Goal: Book appointment/travel/reservation

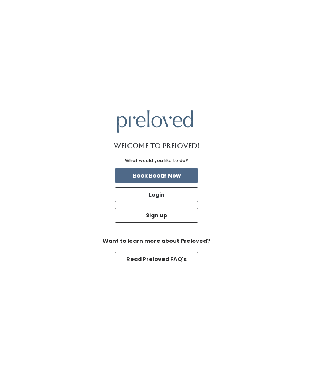
click at [164, 263] on button "Read Preloved FAQ's" at bounding box center [156, 259] width 84 height 14
click at [185, 174] on button "Book Booth Now" at bounding box center [156, 175] width 84 height 14
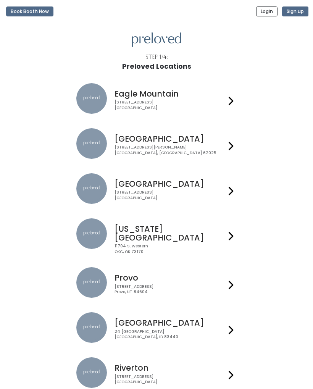
click at [224, 190] on div "3903 N Braeswood Blvd Houston, TX 77025" at bounding box center [169, 195] width 111 height 11
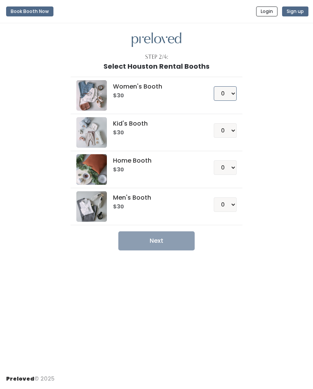
click at [236, 89] on select "0 1 2 3 4" at bounding box center [225, 93] width 23 height 14
select select "1"
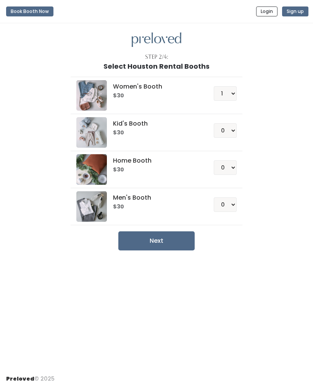
click at [170, 242] on button "Next" at bounding box center [156, 240] width 76 height 19
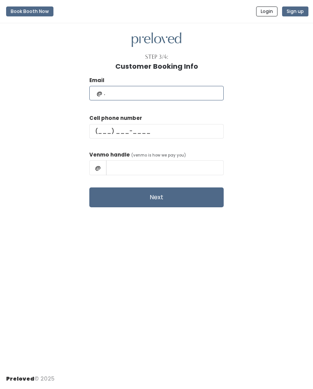
click at [165, 97] on input "text" at bounding box center [156, 93] width 134 height 14
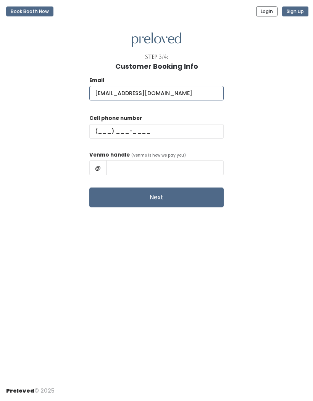
type input "[EMAIL_ADDRESS][DOMAIN_NAME]"
click at [116, 131] on input "text" at bounding box center [156, 131] width 134 height 14
type input "[PHONE_NUMBER]"
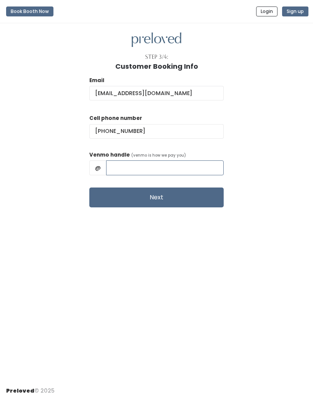
click at [152, 171] on input "text" at bounding box center [164, 167] width 117 height 14
type input "P"
type input "payigo"
click at [184, 199] on button "Next" at bounding box center [156, 197] width 134 height 20
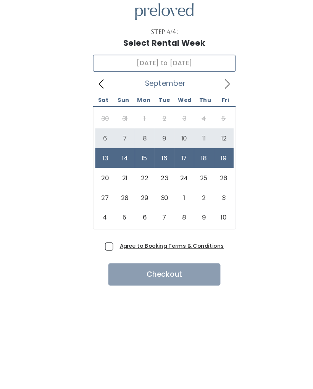
type input "September 6 to September 12"
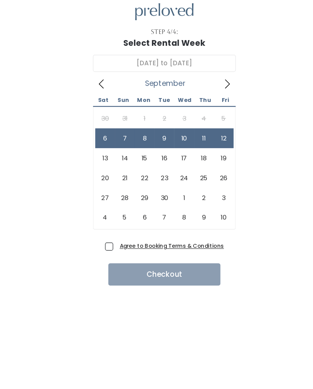
click at [116, 235] on span "Agree to Booking Terms & Conditions" at bounding box center [162, 239] width 92 height 8
click at [116, 235] on input "Agree to Booking Terms & Conditions" at bounding box center [118, 237] width 5 height 5
checkbox input "true"
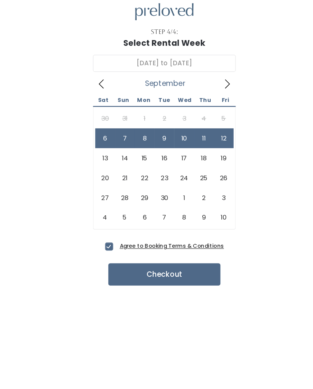
click at [156, 253] on button "Checkout" at bounding box center [156, 262] width 95 height 19
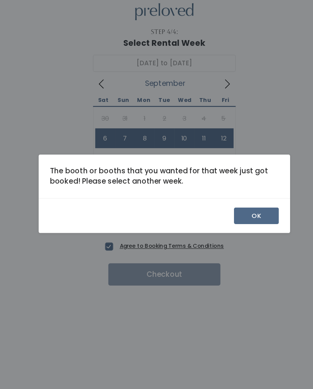
click at [224, 206] on button "OK" at bounding box center [235, 213] width 38 height 14
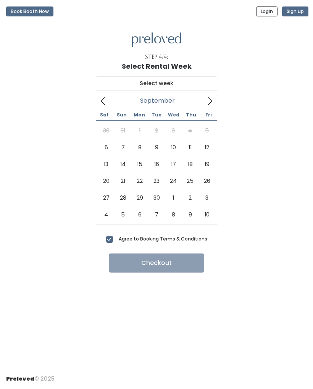
scroll to position [30, 17]
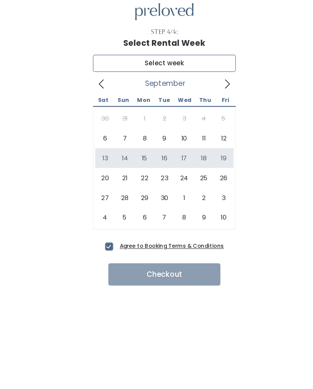
type input "[DATE] to [DATE]"
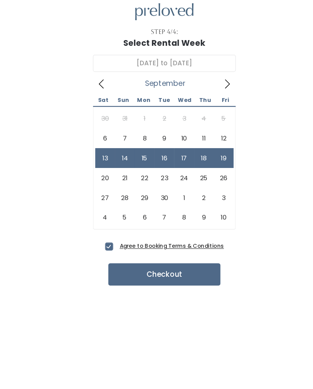
click at [150, 253] on button "Checkout" at bounding box center [156, 262] width 95 height 19
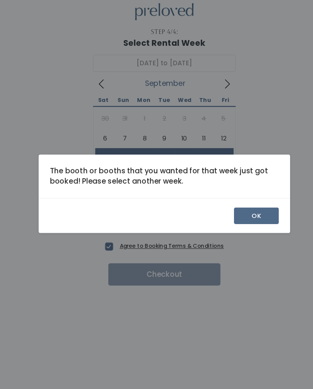
click at [223, 206] on button "OK" at bounding box center [235, 213] width 38 height 14
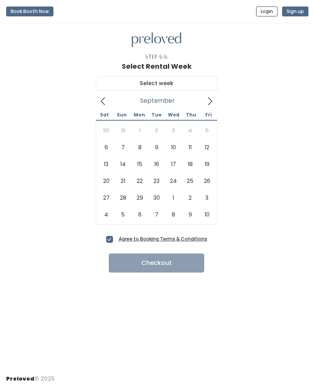
scroll to position [30, 17]
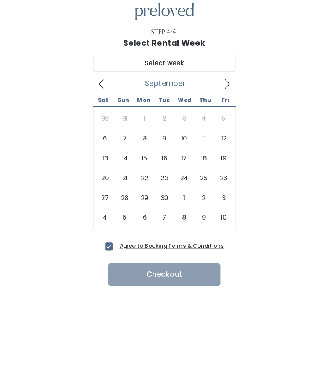
click at [219, 186] on div "September 2025 Sat Sun Mon Tue Wed Thu Fri 30 31 1 2 3 4 5 6 7 8 9 10 11 12 13 …" at bounding box center [156, 151] width 301 height 163
type input "September 20 to September 26"
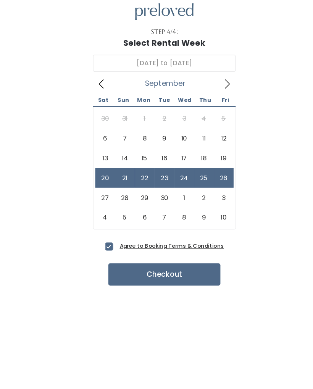
click at [164, 253] on button "Checkout" at bounding box center [156, 262] width 95 height 19
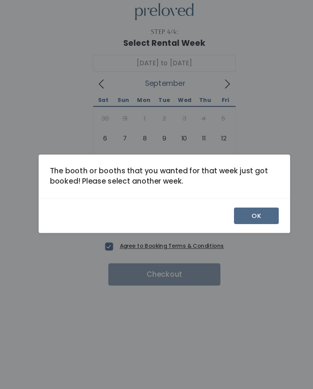
click at [227, 206] on button "OK" at bounding box center [235, 213] width 38 height 14
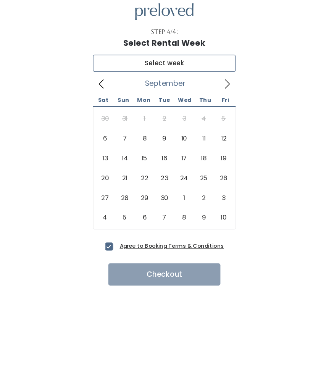
type input "[DATE] to [DATE]"
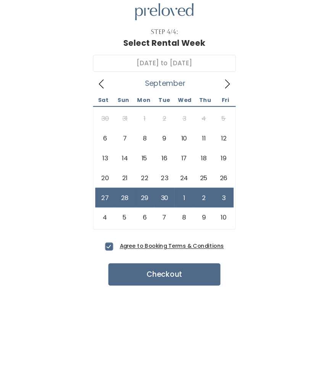
click at [159, 253] on button "Checkout" at bounding box center [156, 262] width 95 height 19
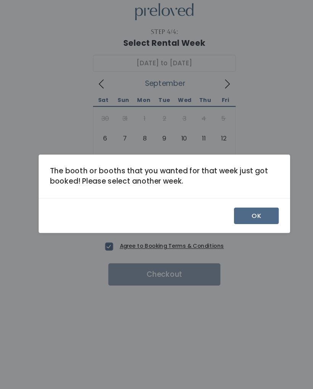
click at [226, 206] on button "OK" at bounding box center [235, 213] width 38 height 14
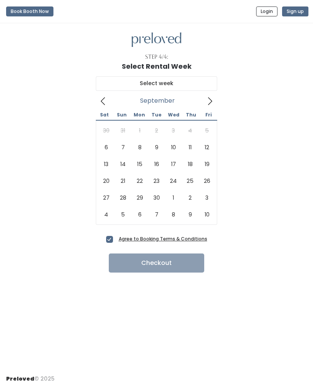
scroll to position [30, 17]
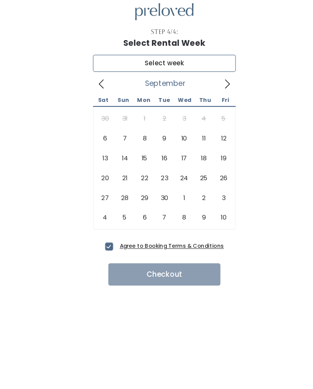
type input "October 4 to October 10"
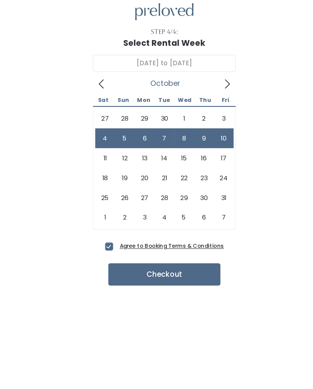
click at [155, 253] on button "Checkout" at bounding box center [156, 262] width 95 height 19
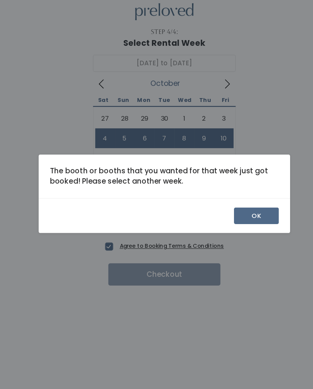
click at [229, 206] on button "OK" at bounding box center [235, 213] width 38 height 14
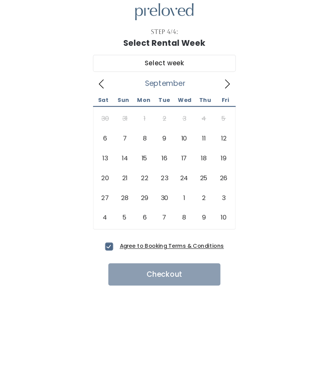
click at [206, 97] on icon at bounding box center [210, 101] width 8 height 8
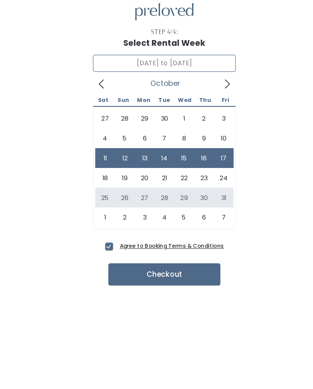
type input "October 25 to October 31"
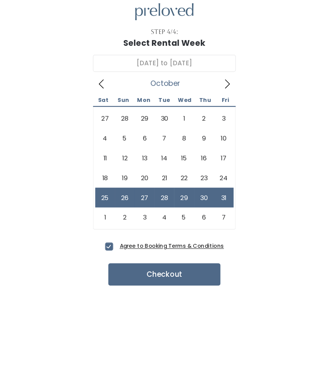
click at [148, 253] on button "Checkout" at bounding box center [156, 262] width 95 height 19
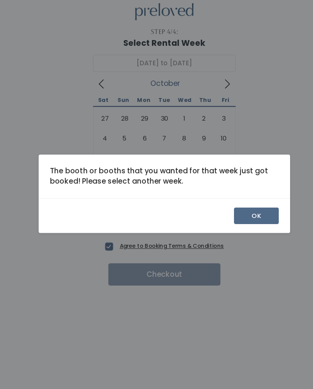
click at [224, 206] on button "OK" at bounding box center [235, 213] width 38 height 14
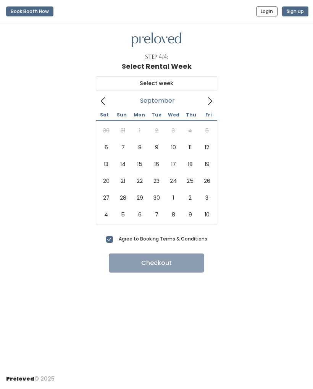
scroll to position [30, 17]
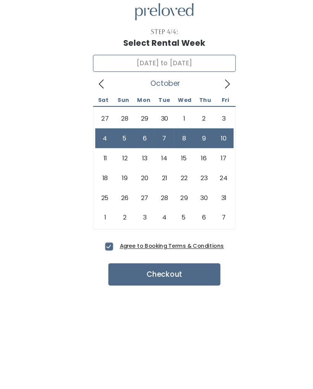
click at [206, 97] on icon at bounding box center [210, 101] width 8 height 8
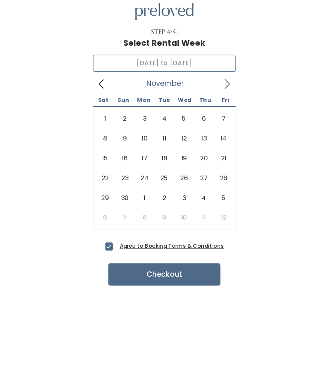
type input "November 1 to November 7"
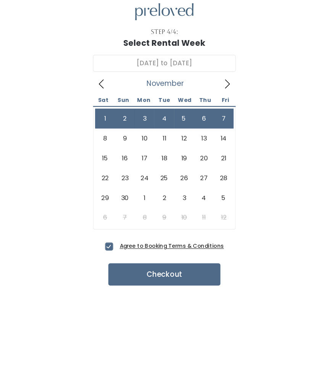
click at [157, 253] on button "Checkout" at bounding box center [156, 262] width 95 height 19
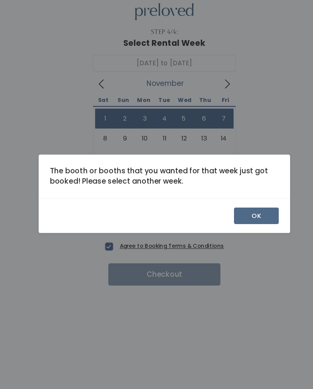
click at [227, 206] on button "OK" at bounding box center [235, 213] width 38 height 14
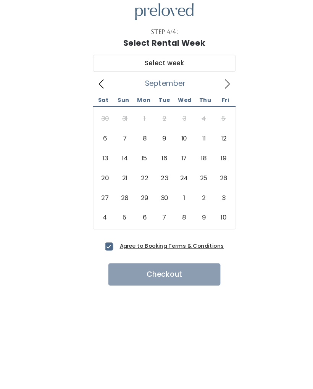
click at [206, 97] on icon at bounding box center [210, 101] width 8 height 8
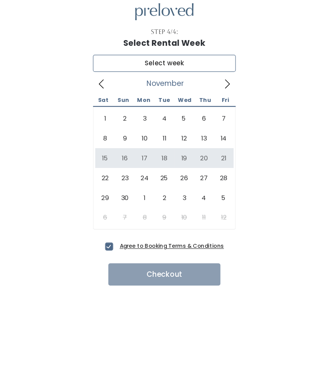
type input "[DATE] to [DATE]"
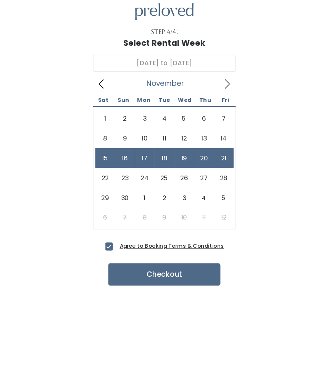
click at [153, 253] on button "Checkout" at bounding box center [156, 262] width 95 height 19
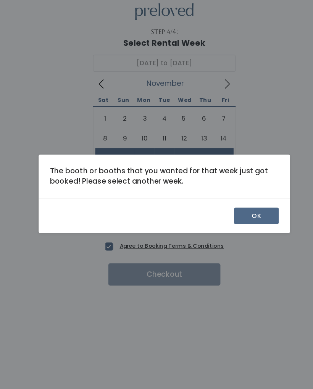
click at [223, 206] on button "OK" at bounding box center [235, 213] width 38 height 14
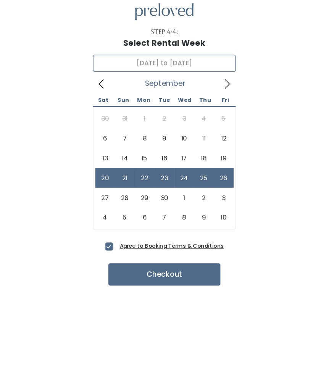
click at [208, 97] on icon at bounding box center [210, 101] width 4 height 8
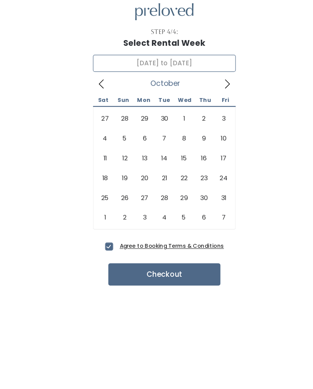
click at [206, 97] on icon at bounding box center [210, 101] width 8 height 8
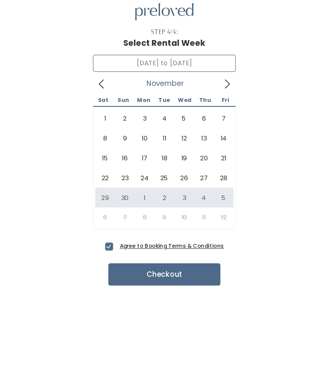
type input "[DATE] to [DATE]"
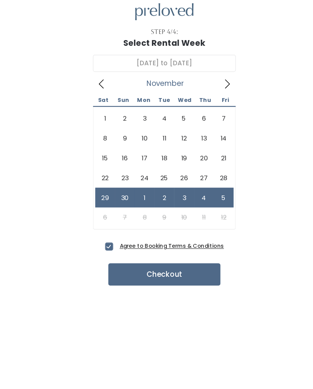
click at [151, 253] on button "Checkout" at bounding box center [156, 262] width 95 height 19
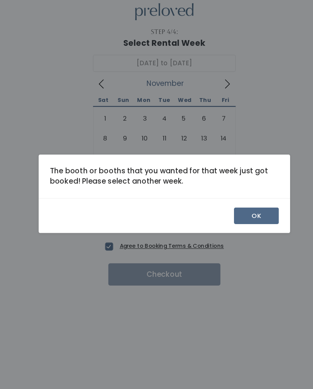
click at [224, 206] on button "OK" at bounding box center [235, 213] width 38 height 14
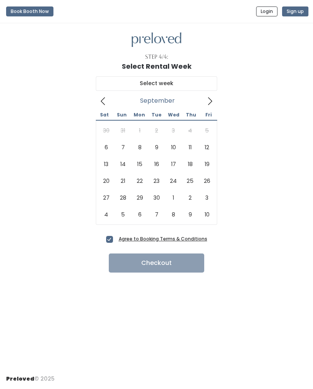
scroll to position [30, 17]
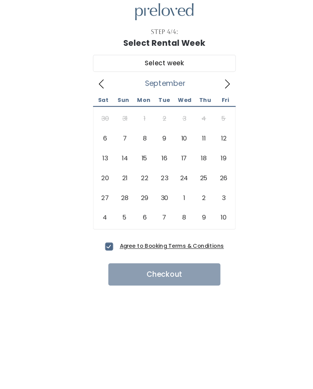
click at [206, 97] on icon at bounding box center [210, 101] width 8 height 8
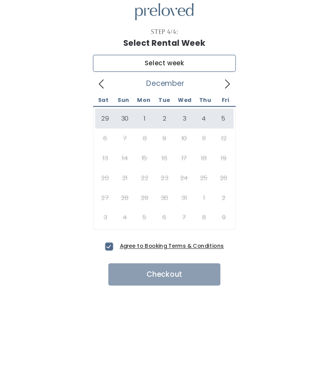
type input "[DATE] to [DATE]"
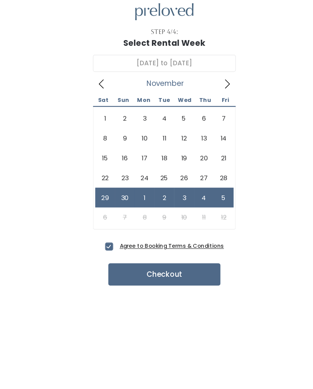
click at [155, 253] on button "Checkout" at bounding box center [156, 262] width 95 height 19
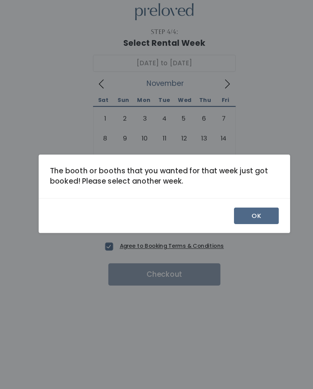
click at [223, 206] on button "OK" at bounding box center [235, 213] width 38 height 14
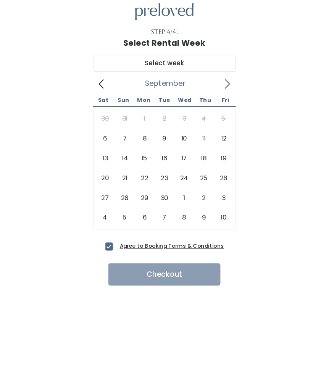
click at [206, 97] on icon at bounding box center [210, 101] width 8 height 8
click at [203, 95] on span at bounding box center [210, 101] width 14 height 12
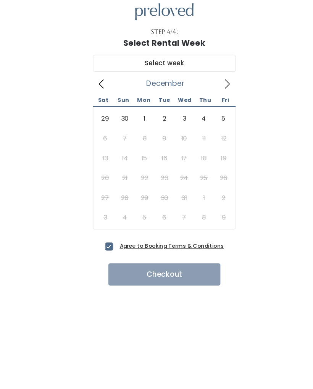
click at [203, 95] on span at bounding box center [210, 101] width 14 height 12
click at [206, 97] on icon at bounding box center [210, 101] width 8 height 8
type input "[DATE] to [DATE]"
